Goal: Task Accomplishment & Management: Complete application form

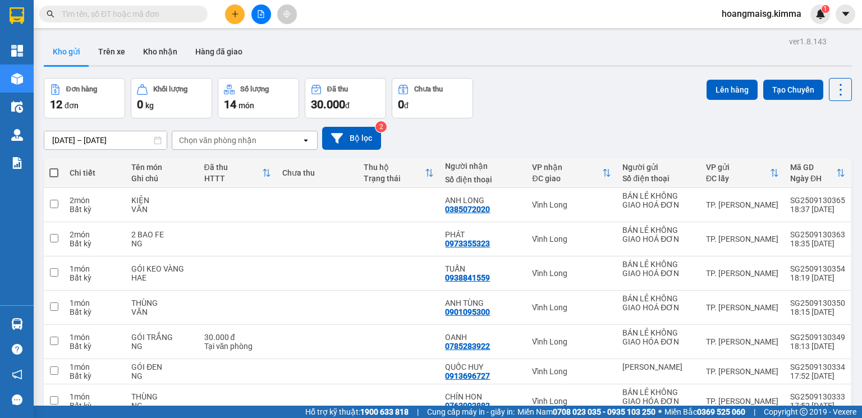
click at [230, 11] on button at bounding box center [235, 14] width 20 height 20
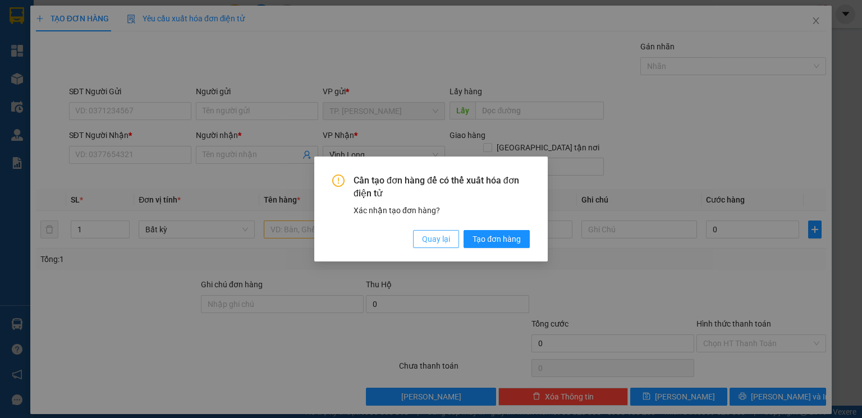
click at [445, 235] on span "Quay lại" at bounding box center [436, 239] width 28 height 12
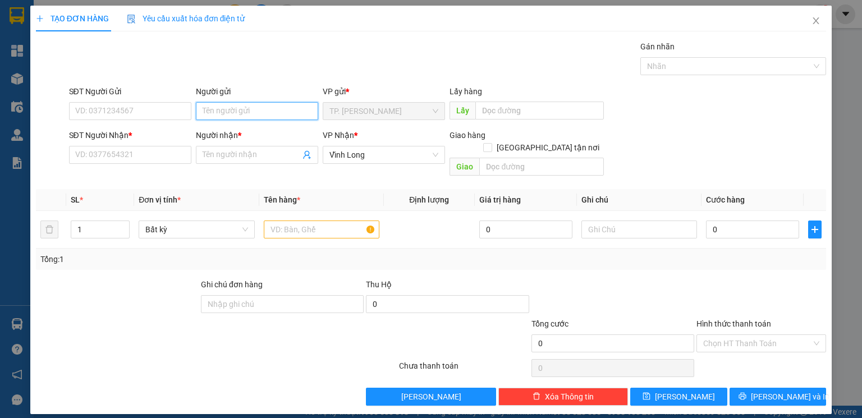
click at [259, 117] on input "Người gửi" at bounding box center [257, 111] width 122 height 18
type input "BÁN"
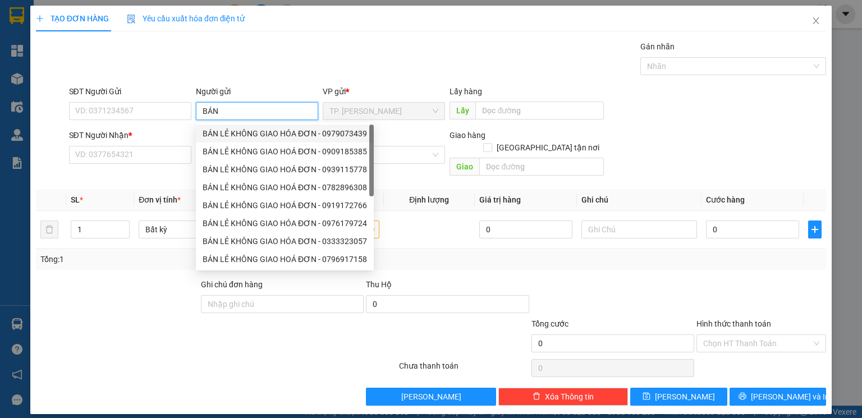
click at [250, 136] on div "BÁN LẺ KHÔNG GIAO HÓA ĐƠN - 0979073439" at bounding box center [285, 133] width 165 height 12
type input "0979073439"
type input "BÁN LẺ KHÔNG GIAO HÓA ĐƠN"
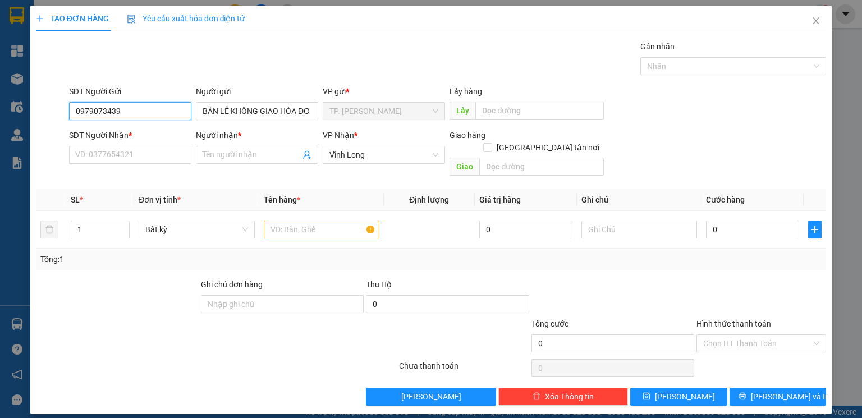
drag, startPoint x: 137, startPoint y: 113, endPoint x: 30, endPoint y: 116, distance: 106.7
click at [30, 116] on div "TẠO ĐƠN HÀNG Yêu cầu xuất hóa đơn điện tử Transit Pickup Surcharge Ids Transit …" at bounding box center [431, 210] width 802 height 409
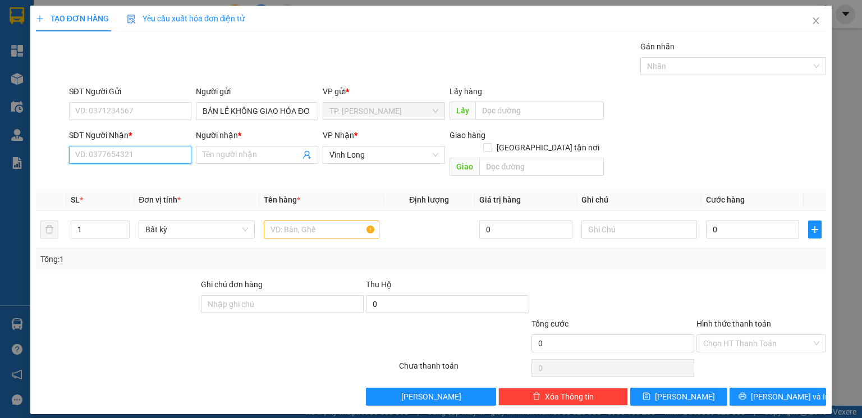
click at [100, 162] on input "SĐT Người Nhận *" at bounding box center [130, 155] width 122 height 18
type input "0973353097"
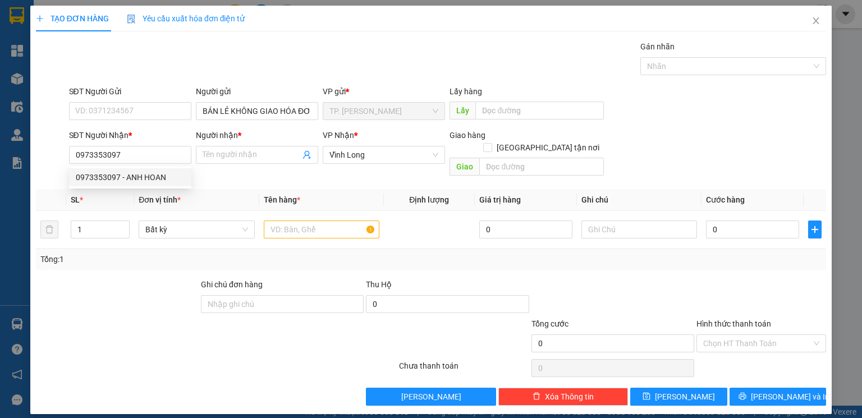
drag, startPoint x: 120, startPoint y: 167, endPoint x: 120, endPoint y: 177, distance: 10.1
click at [120, 175] on div "0973353097 0973353097 - ANH HOAN" at bounding box center [130, 177] width 122 height 22
click at [120, 177] on body "Kết quả tìm kiếm ( 0 ) Bộ lọc Ngày tạo đơn gần nhất No Data hoangmaisg.kimma 1 …" at bounding box center [431, 209] width 862 height 418
click at [131, 278] on div at bounding box center [117, 297] width 165 height 39
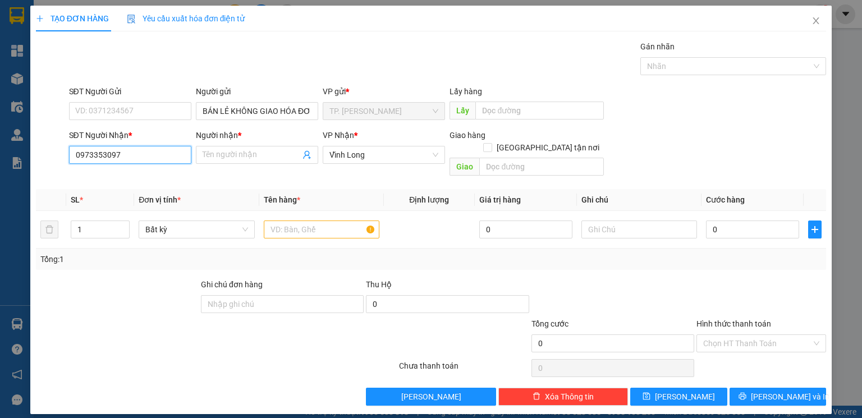
click at [162, 160] on input "0973353097" at bounding box center [130, 155] width 122 height 18
click at [162, 180] on div "0973353097 - ANH HOAN" at bounding box center [130, 177] width 109 height 12
type input "ANH HOAN"
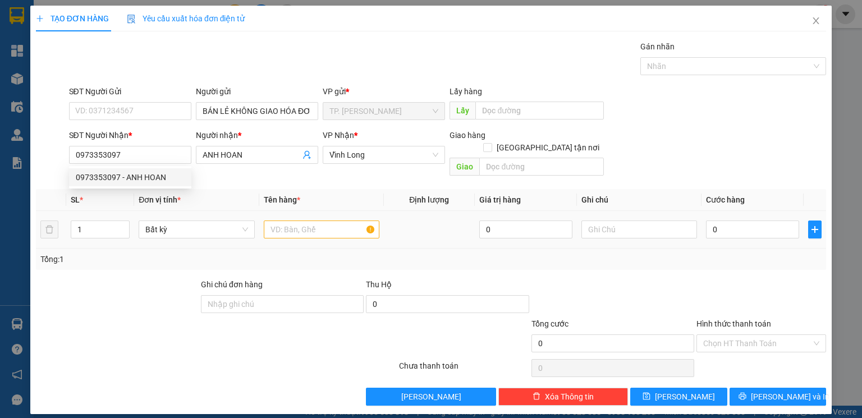
click at [129, 254] on div "Tổng: 1" at bounding box center [431, 259] width 790 height 21
click at [286, 221] on input "text" at bounding box center [322, 230] width 116 height 18
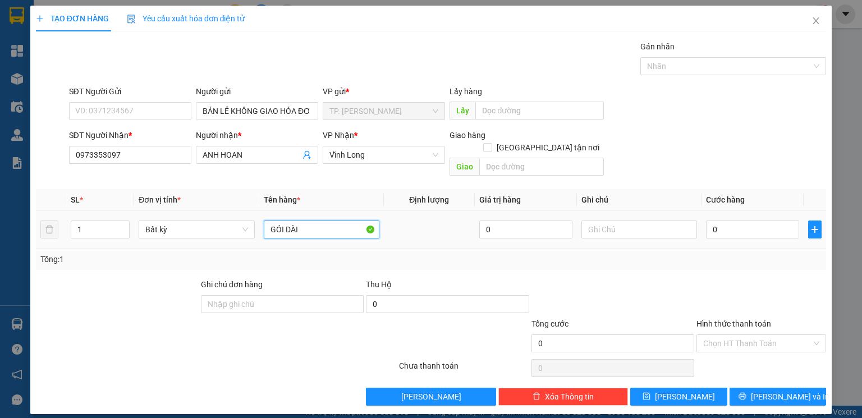
type input "GÓI DÀI"
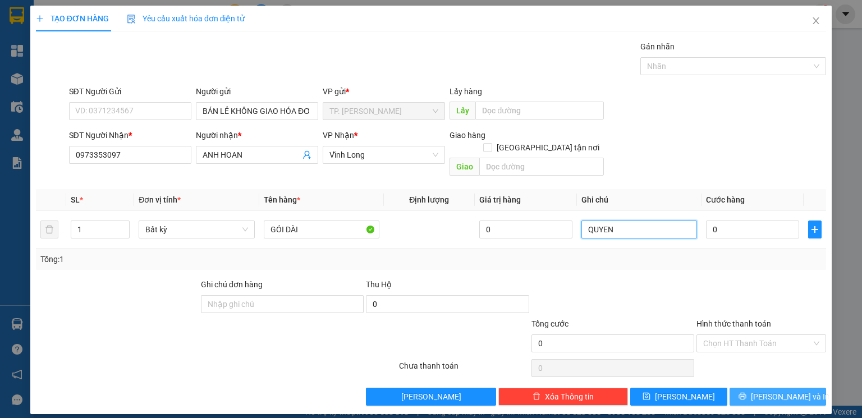
type input "QUYEN"
drag, startPoint x: 764, startPoint y: 390, endPoint x: 618, endPoint y: 68, distance: 353.8
click at [761, 374] on div "Transit Pickup Surcharge Ids Transit Deliver Surcharge Ids Transit Deliver Surc…" at bounding box center [431, 222] width 790 height 365
click at [783, 391] on span "Lưu và In" at bounding box center [790, 397] width 79 height 12
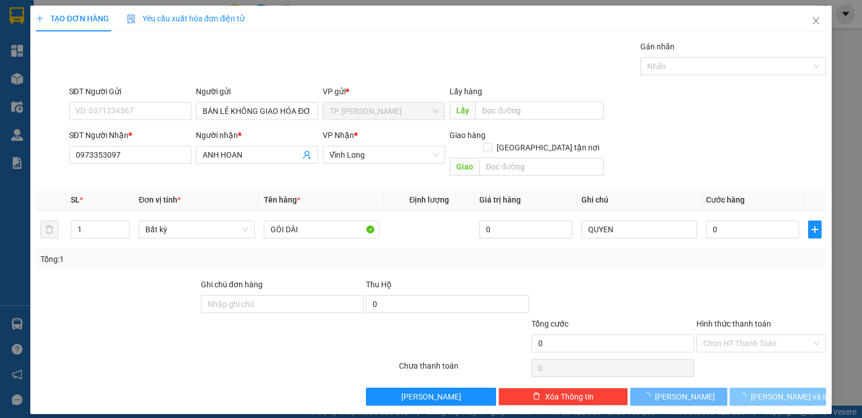
click at [783, 391] on span "Lưu và In" at bounding box center [790, 397] width 79 height 12
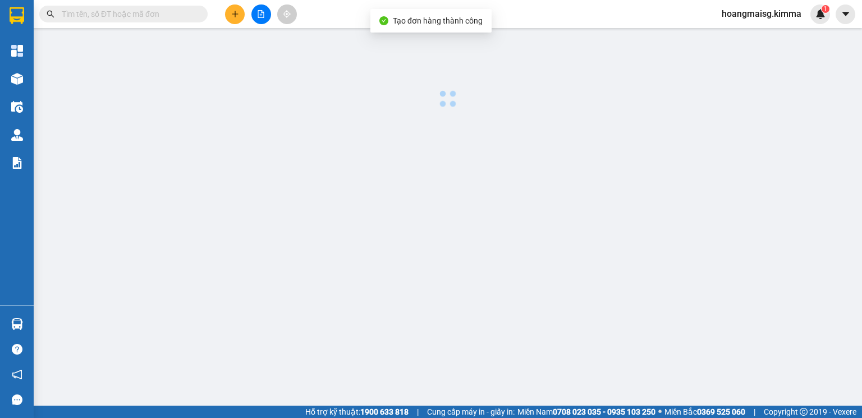
click at [783, 378] on main at bounding box center [431, 203] width 862 height 406
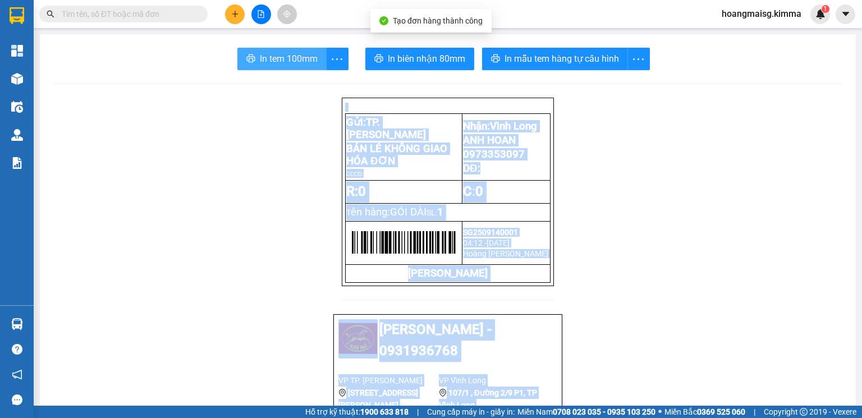
click at [290, 56] on span "In tem 100mm" at bounding box center [289, 59] width 58 height 14
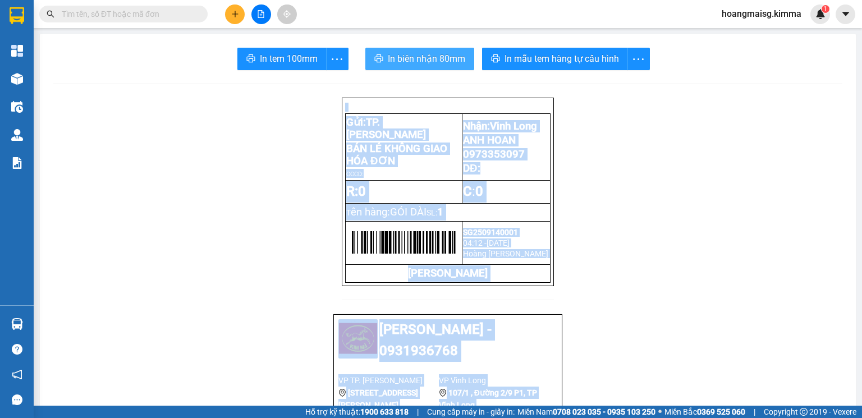
click at [415, 58] on span "In biên nhận 80mm" at bounding box center [426, 59] width 77 height 14
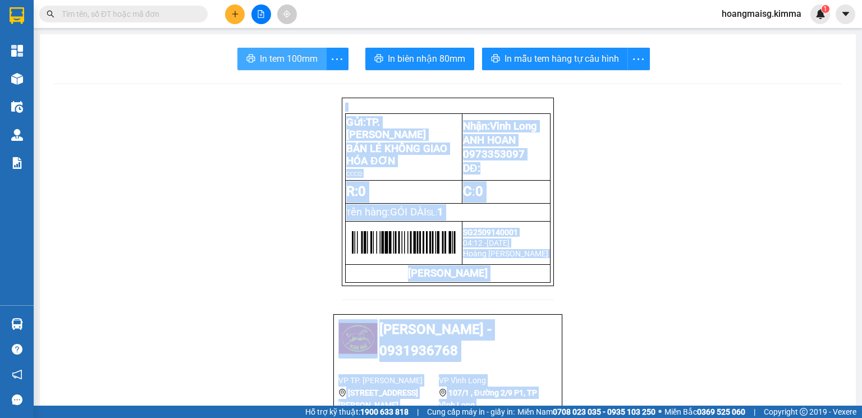
click at [286, 54] on span "In tem 100mm" at bounding box center [289, 59] width 58 height 14
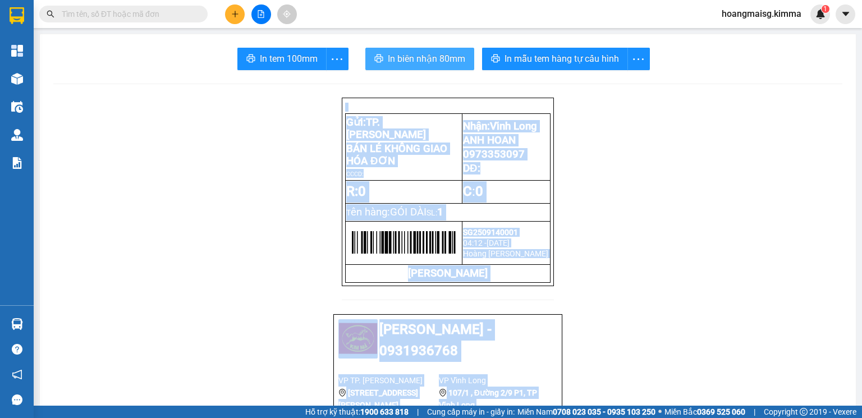
click at [424, 52] on span "In biên nhận 80mm" at bounding box center [426, 59] width 77 height 14
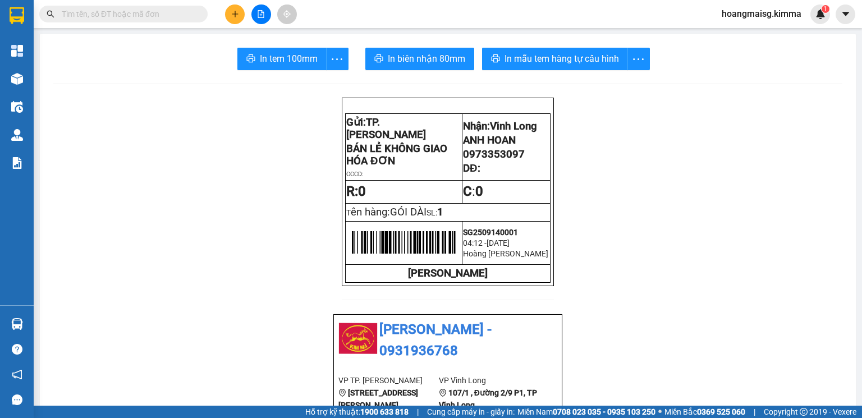
click at [229, 7] on div at bounding box center [261, 14] width 84 height 20
click at [229, 7] on button at bounding box center [235, 14] width 20 height 20
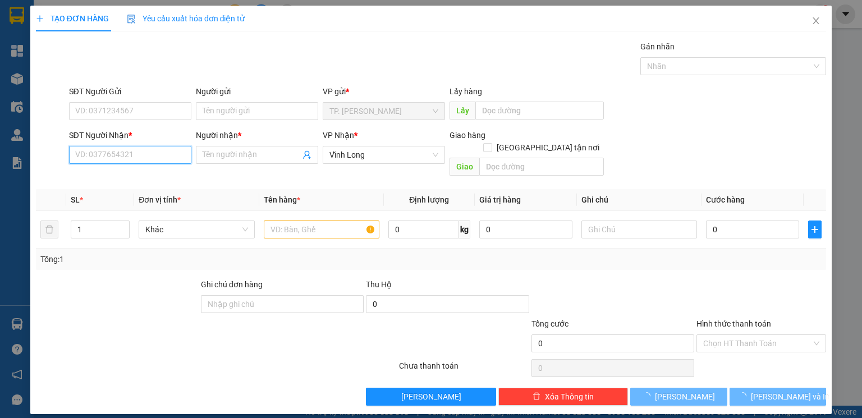
click at [135, 157] on input "SĐT Người Nhận *" at bounding box center [130, 155] width 122 height 18
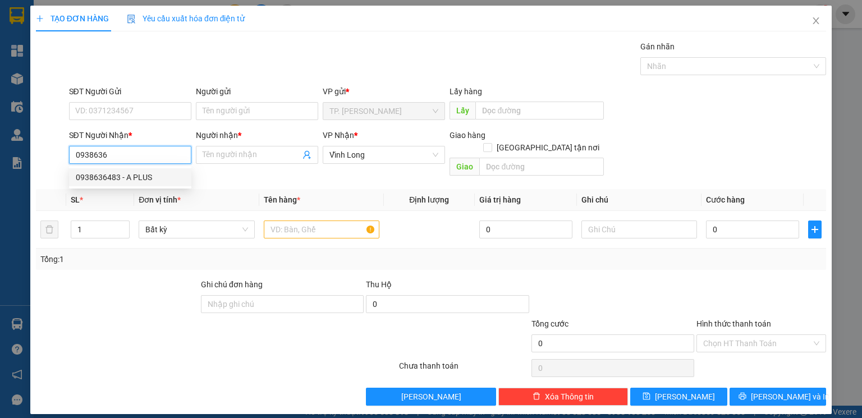
click at [134, 175] on div "0938636483 - A PLUS" at bounding box center [130, 177] width 109 height 12
type input "0938636483"
type input "A PLUS"
type input "0938636483"
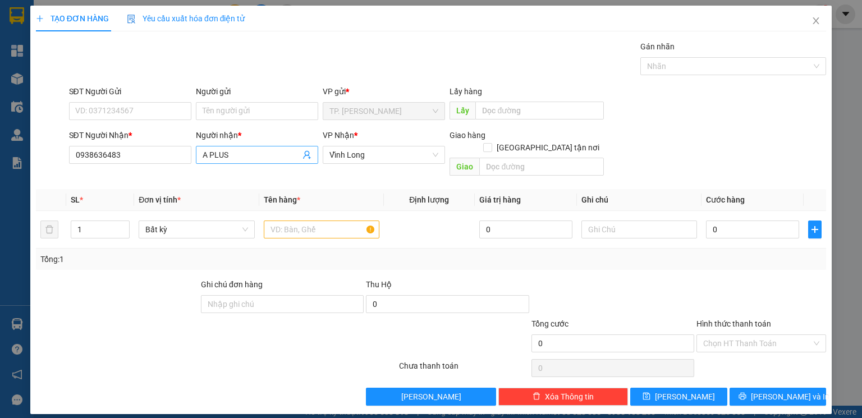
drag, startPoint x: 258, startPoint y: 168, endPoint x: 261, endPoint y: 156, distance: 12.0
click at [258, 160] on div "Người nhận * A PLUS" at bounding box center [257, 148] width 122 height 39
click at [261, 156] on input "A PLUS" at bounding box center [252, 155] width 98 height 12
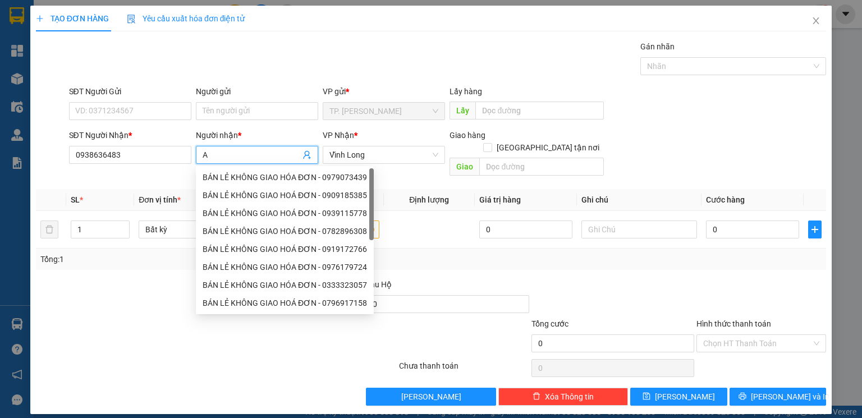
type input "A"
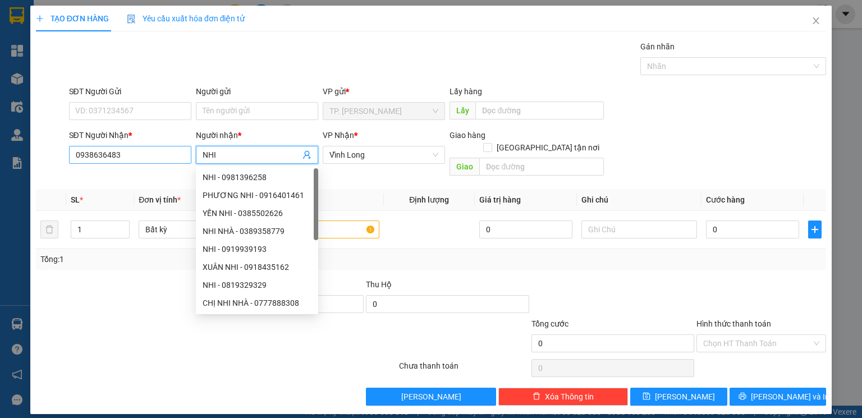
type input "NHI"
click at [147, 153] on input "0938636483" at bounding box center [130, 155] width 122 height 18
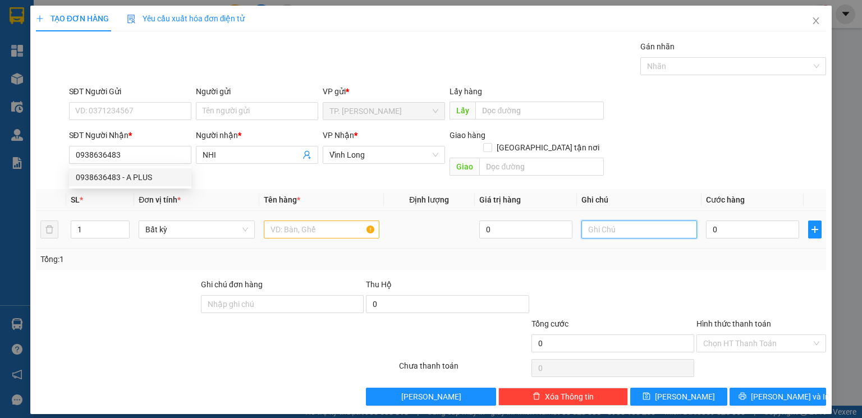
drag, startPoint x: 628, startPoint y: 225, endPoint x: 624, endPoint y: 217, distance: 9.1
click at [627, 224] on input "text" at bounding box center [640, 230] width 116 height 18
click at [623, 221] on input "text" at bounding box center [640, 230] width 116 height 18
type input "VĂN"
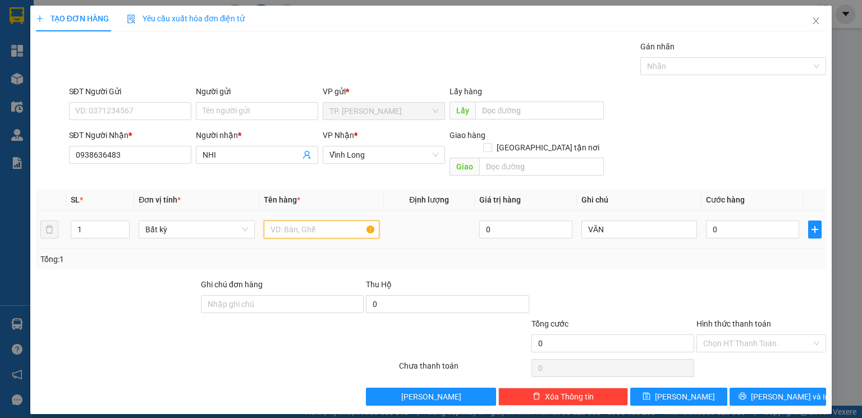
click at [321, 221] on input "text" at bounding box center [322, 230] width 116 height 18
click at [94, 221] on input "1" at bounding box center [100, 229] width 58 height 17
type input "17"
click at [294, 221] on input "text" at bounding box center [322, 230] width 116 height 18
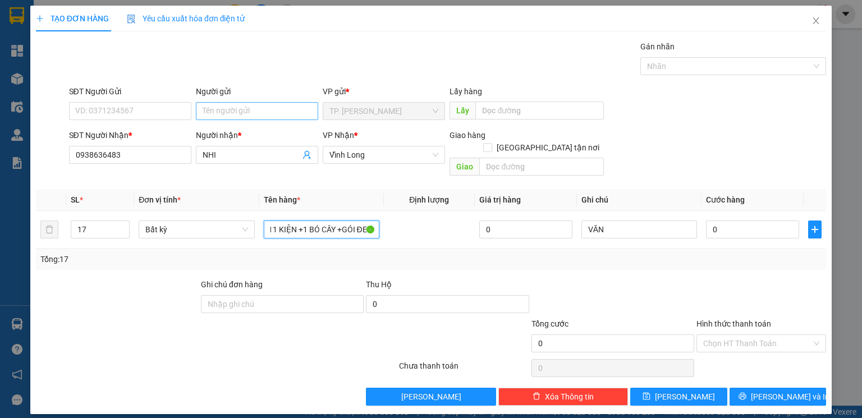
type input "4 BAO +11 KIỆN +1 BÓ CÂY +GÓI ĐEN"
click at [270, 111] on input "Người gửi" at bounding box center [257, 111] width 122 height 18
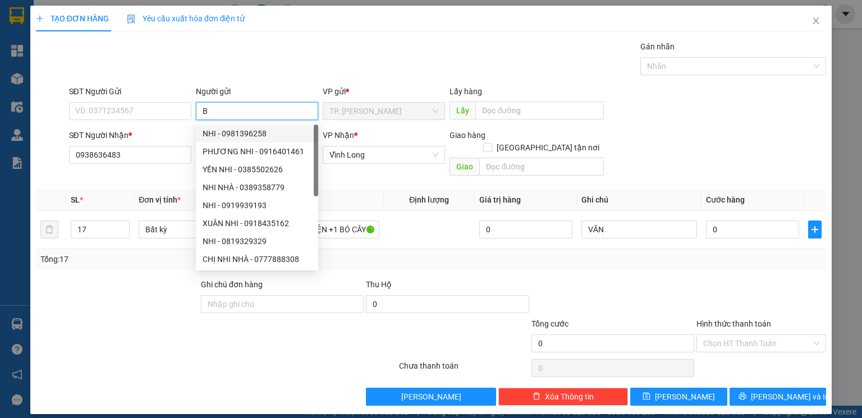
type input "BA"
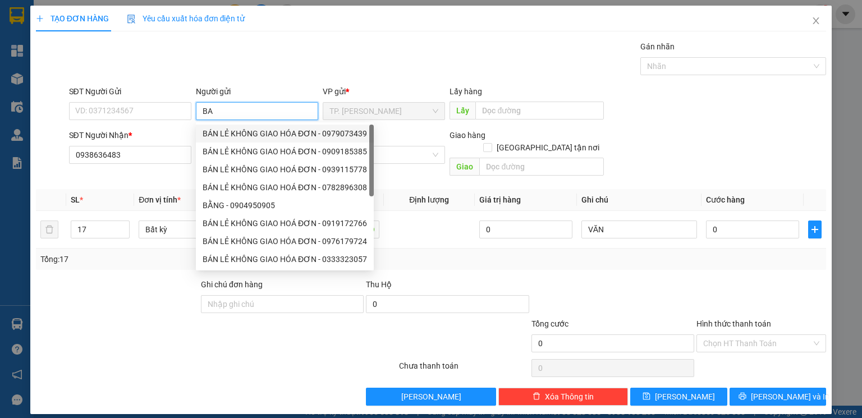
click at [229, 132] on div "BÁN LẺ KHÔNG GIAO HÓA ĐƠN - 0979073439" at bounding box center [285, 133] width 165 height 12
type input "0979073439"
type input "BÁN LẺ KHÔNG GIAO HÓA ĐƠN"
click at [175, 113] on input "0979073439" at bounding box center [130, 111] width 122 height 18
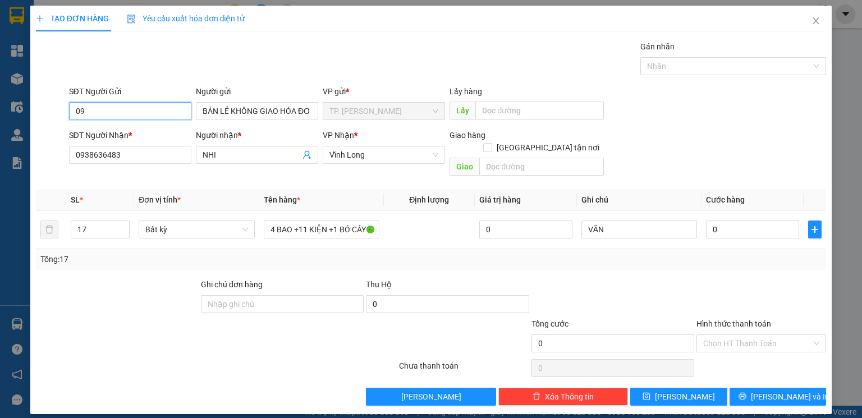
type input "0"
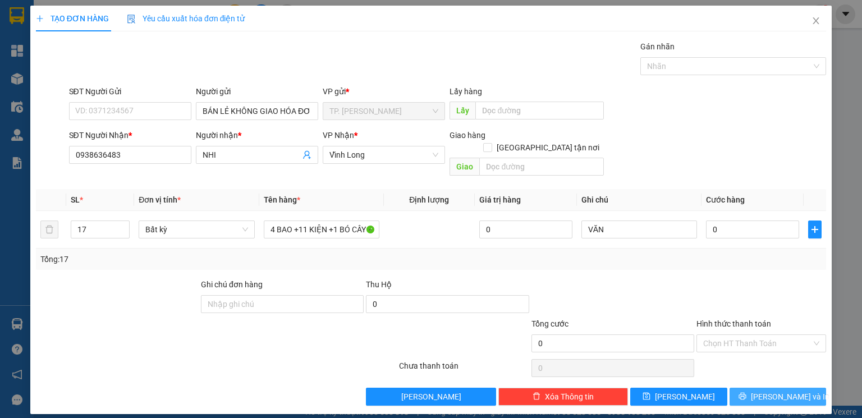
click at [766, 391] on button "Lưu và In" at bounding box center [778, 397] width 97 height 18
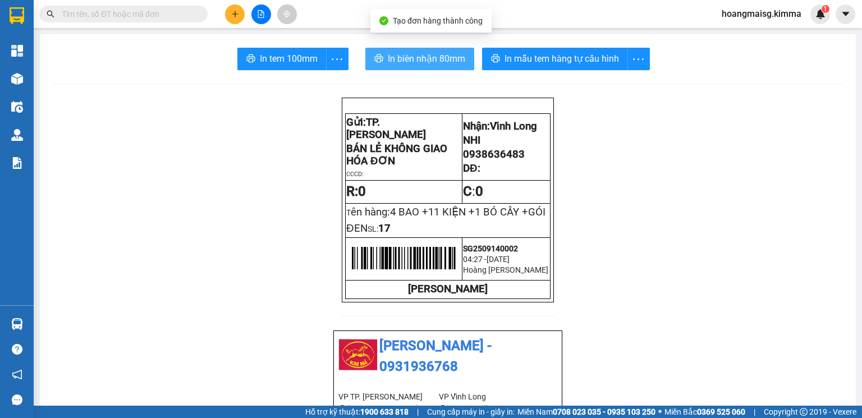
click at [393, 52] on button "In biên nhận 80mm" at bounding box center [419, 59] width 109 height 22
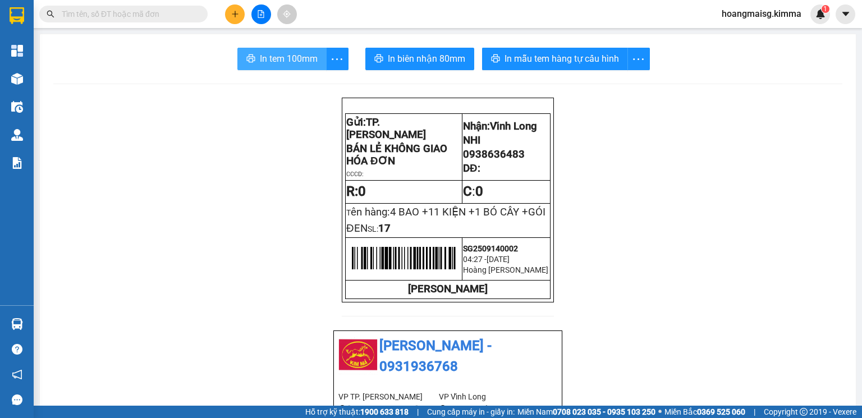
click at [246, 52] on button "In tem 100mm" at bounding box center [281, 59] width 89 height 22
click at [146, 13] on input "text" at bounding box center [128, 14] width 132 height 12
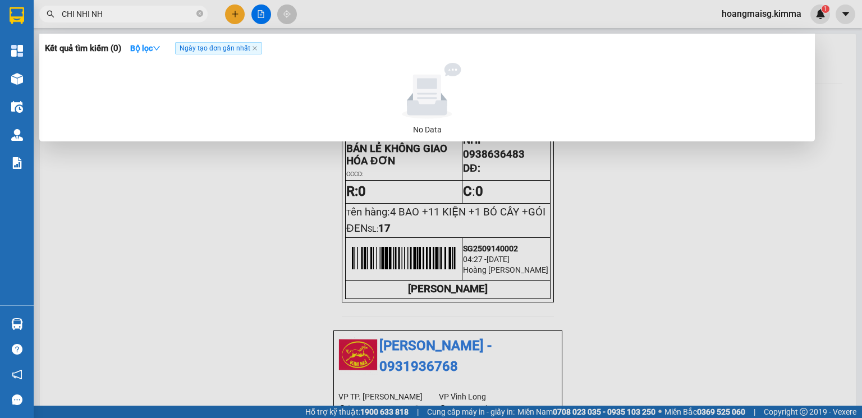
type input "CHI NHI NHA"
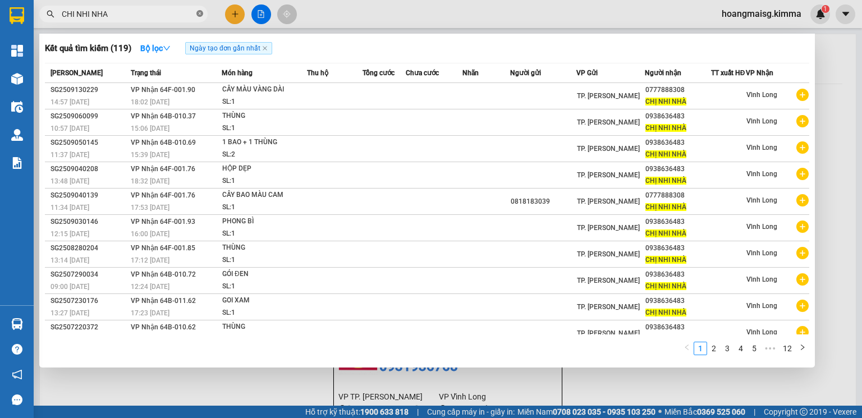
click at [197, 14] on icon "close-circle" at bounding box center [200, 13] width 7 height 7
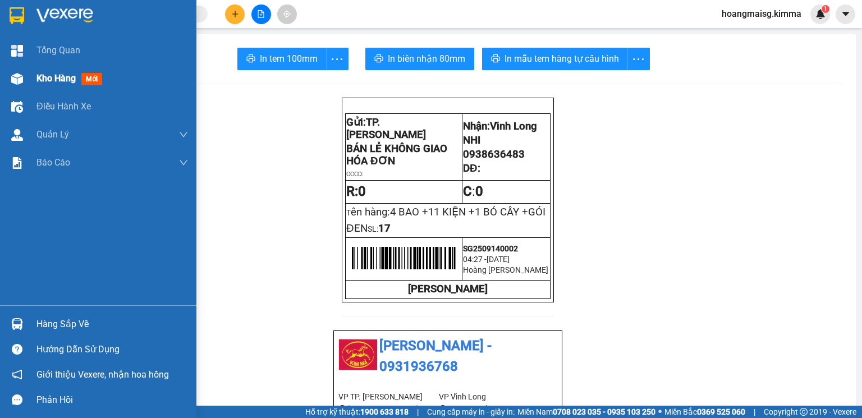
click at [16, 76] on img at bounding box center [17, 79] width 12 height 12
